Goal: Information Seeking & Learning: Find specific fact

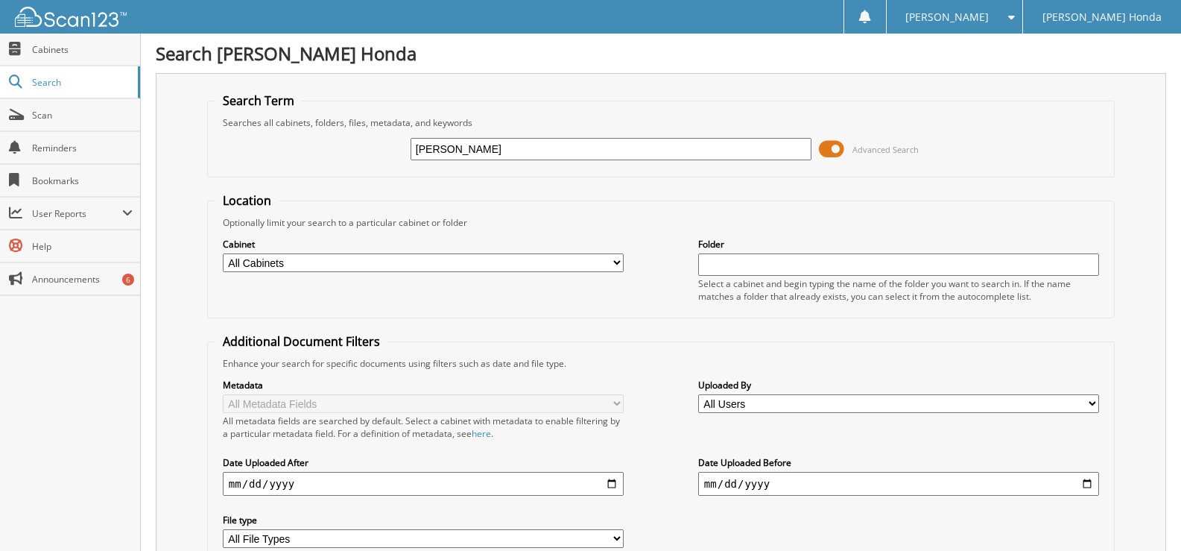
type input "[PERSON_NAME]"
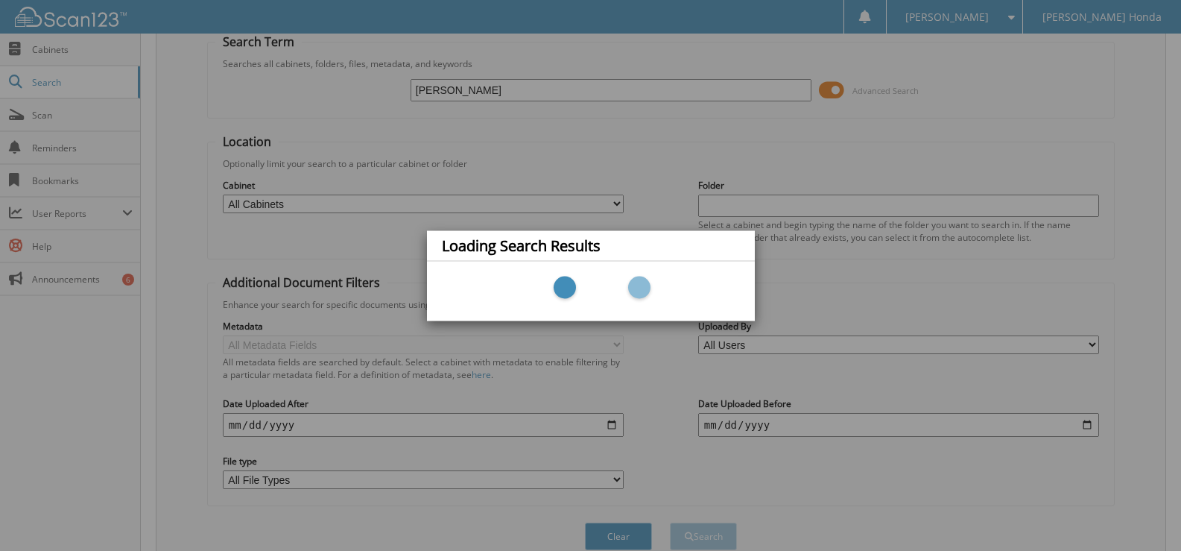
scroll to position [126, 0]
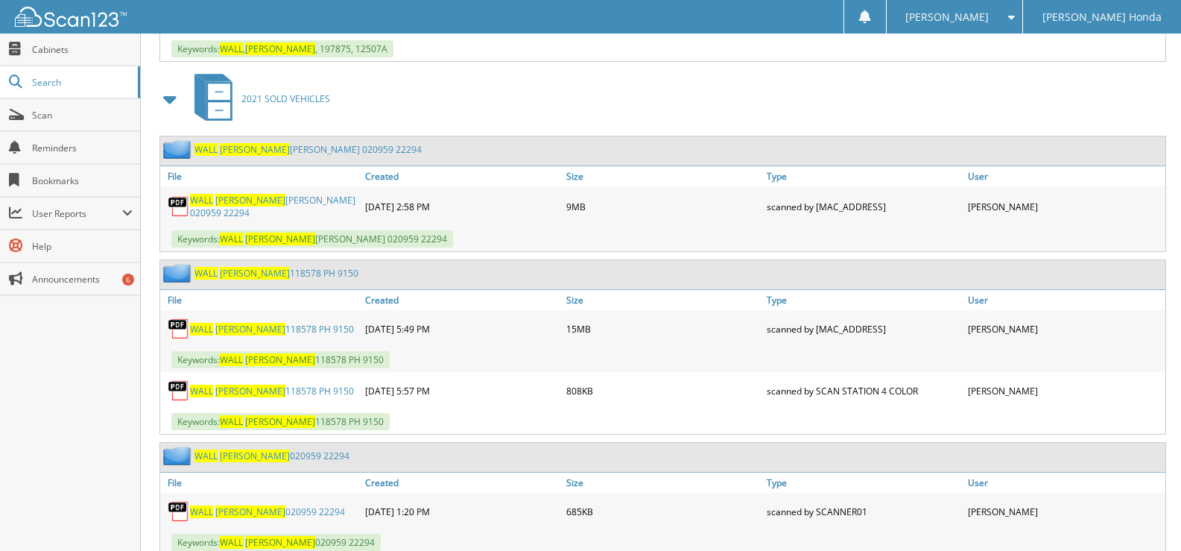
scroll to position [894, 0]
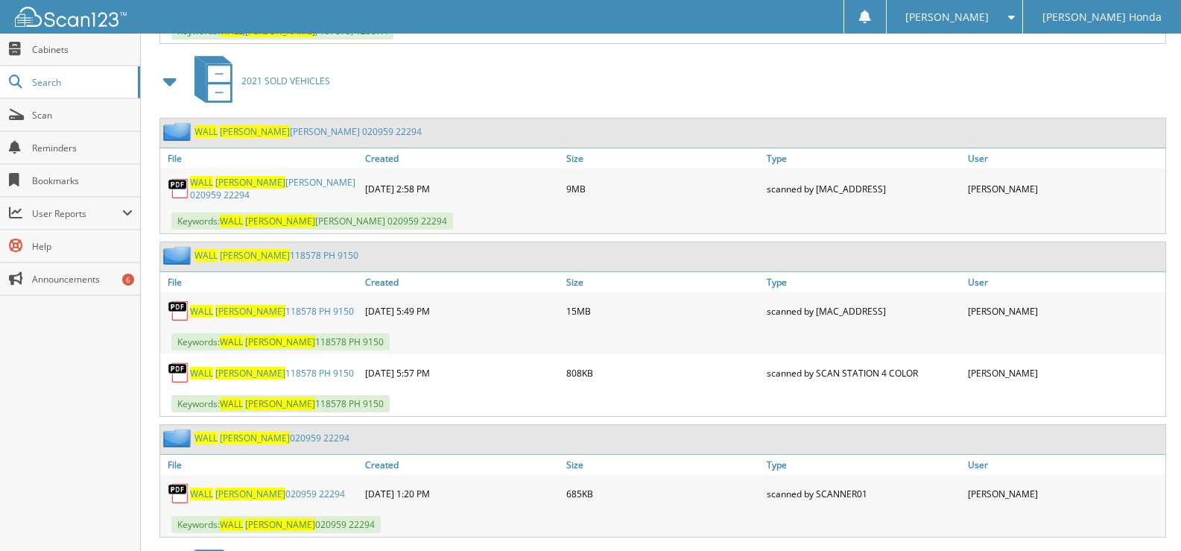
click at [222, 305] on span "[PERSON_NAME]" at bounding box center [250, 311] width 70 height 13
